Goal: Transaction & Acquisition: Book appointment/travel/reservation

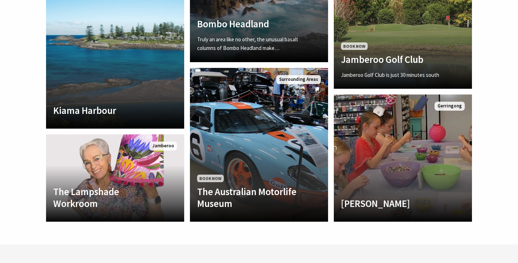
scroll to position [1676, 0]
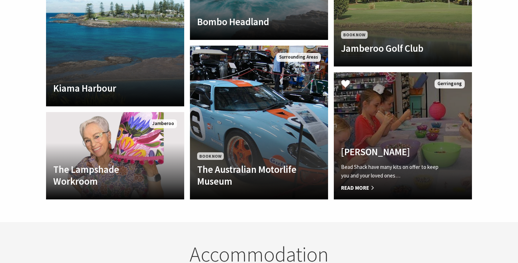
click at [367, 184] on span "Read More" at bounding box center [392, 188] width 103 height 9
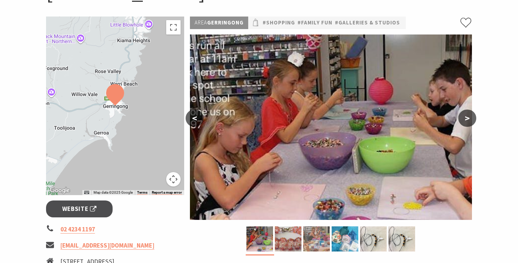
scroll to position [51, 0]
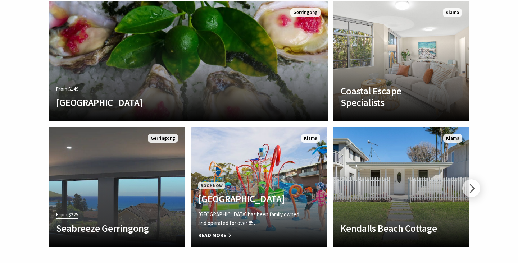
scroll to position [2058, 0]
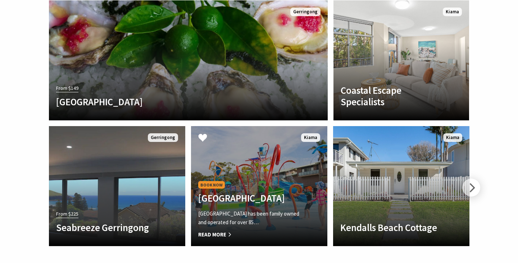
click at [213, 210] on div "[GEOGRAPHIC_DATA] has been family owned and operated for over 85… Read More" at bounding box center [248, 224] width 101 height 29
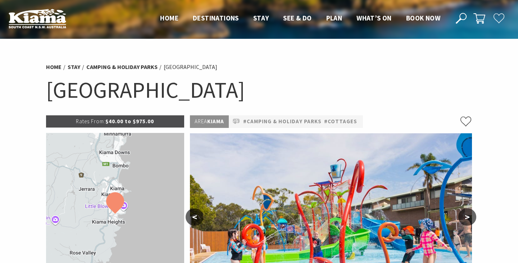
select select "3"
select select "2"
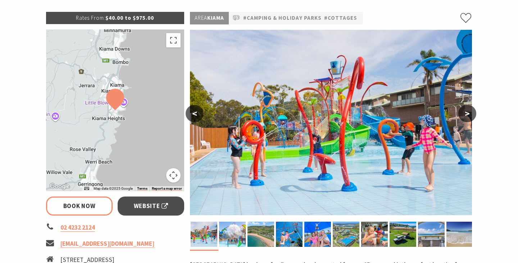
scroll to position [123, 0]
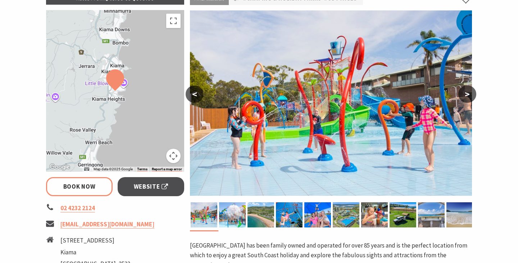
click at [469, 94] on button ">" at bounding box center [467, 94] width 18 height 17
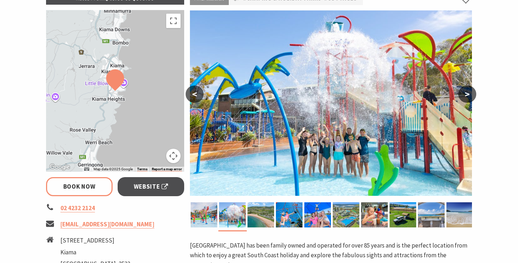
click at [469, 94] on button ">" at bounding box center [467, 94] width 18 height 17
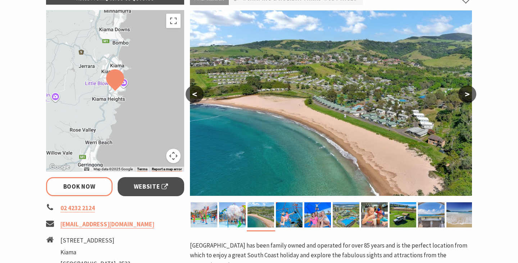
click at [469, 94] on button ">" at bounding box center [467, 94] width 18 height 17
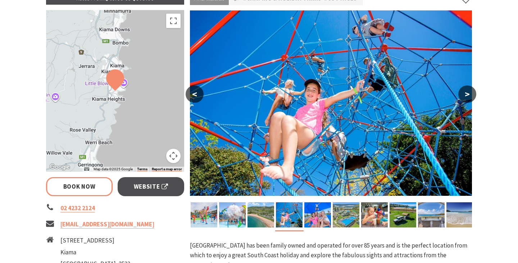
click at [469, 94] on button ">" at bounding box center [467, 94] width 18 height 17
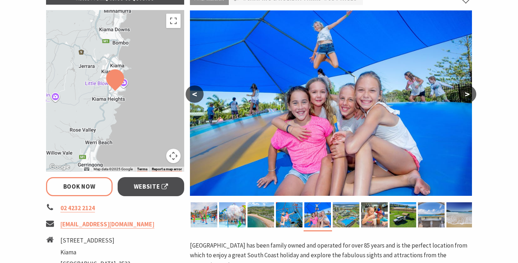
click at [469, 94] on button ">" at bounding box center [467, 94] width 18 height 17
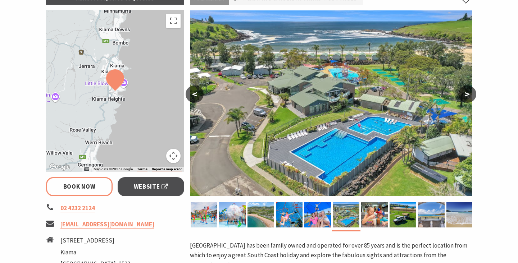
click at [469, 94] on button ">" at bounding box center [467, 94] width 18 height 17
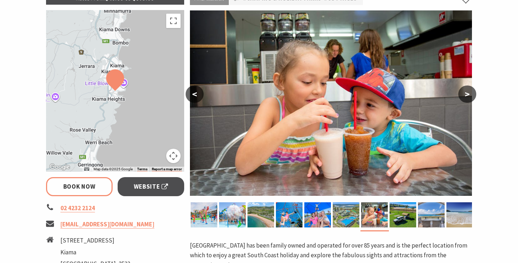
click at [469, 94] on button ">" at bounding box center [467, 94] width 18 height 17
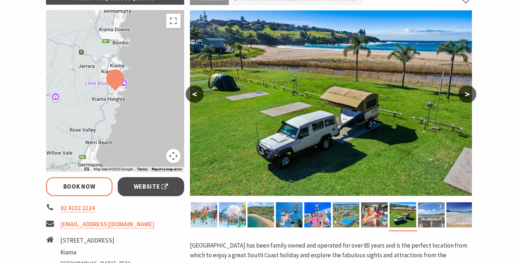
click at [469, 94] on button ">" at bounding box center [467, 94] width 18 height 17
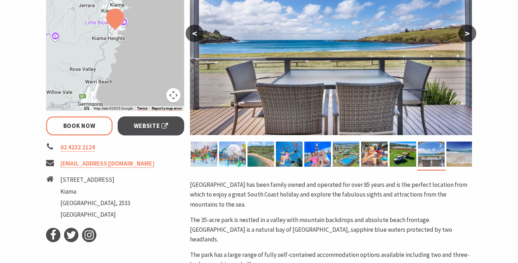
scroll to position [185, 0]
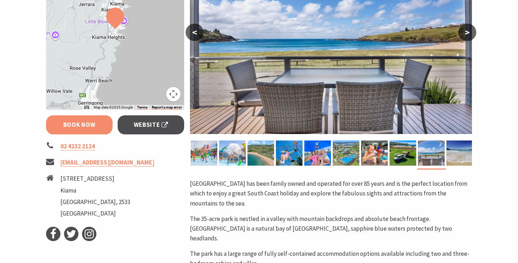
click at [92, 126] on link "Book Now" at bounding box center [79, 124] width 66 height 19
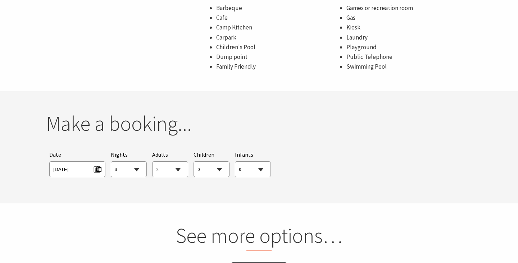
scroll to position [613, 0]
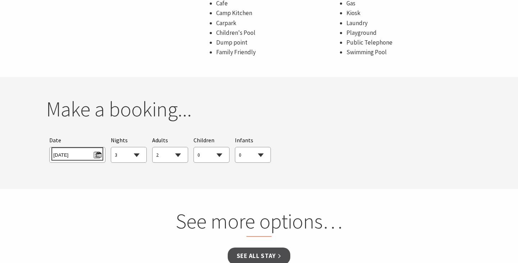
click at [99, 149] on span "Mon 15/09/2025" at bounding box center [77, 154] width 48 height 10
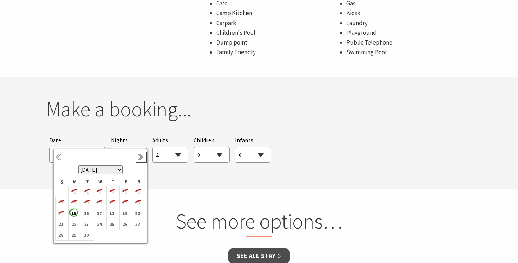
click at [140, 158] on link "Next" at bounding box center [141, 157] width 8 height 8
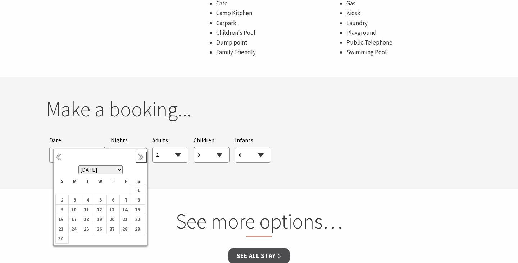
click at [140, 158] on link "Next" at bounding box center [141, 157] width 8 height 8
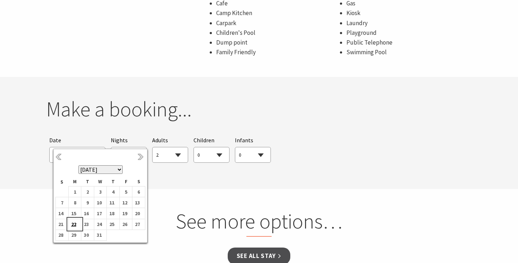
click at [74, 222] on b "22" at bounding box center [73, 224] width 9 height 9
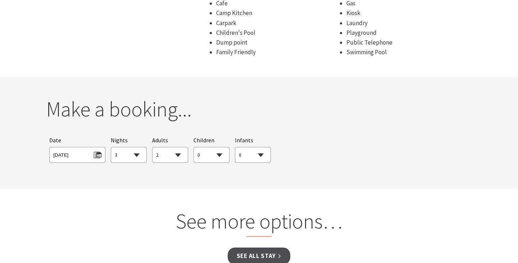
click at [128, 147] on select "1 2 3 4 5 6 7 8 9 10 11 12 13 14 15 16 17 18 19 20 21 22 23 24 25 26 27 28 29 30" at bounding box center [128, 155] width 35 height 16
select select "4"
click at [111, 147] on select "1 2 3 4 5 6 7 8 9 10 11 12 13 14 15 16 17 18 19 20 21 22 23 24 25 26 27 28 29 30" at bounding box center [128, 155] width 35 height 16
click at [252, 248] on link "See all Stay" at bounding box center [258, 256] width 63 height 17
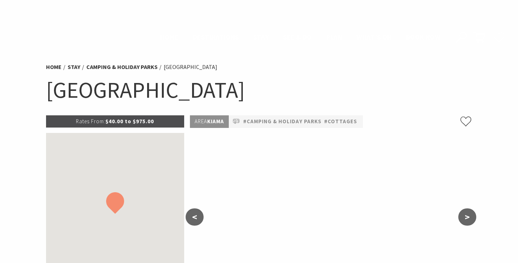
select select "4"
select select "2"
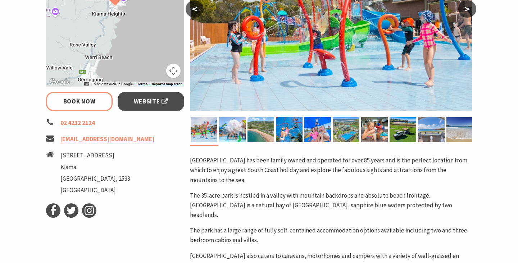
scroll to position [204, 0]
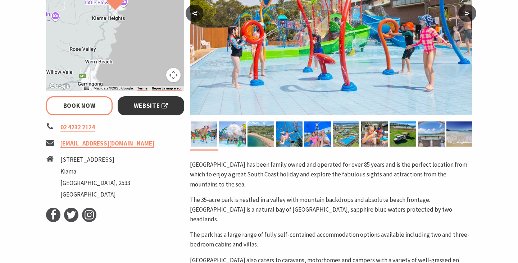
click at [148, 100] on link "Website" at bounding box center [151, 105] width 66 height 19
select select "4"
